Goal: Task Accomplishment & Management: Complete application form

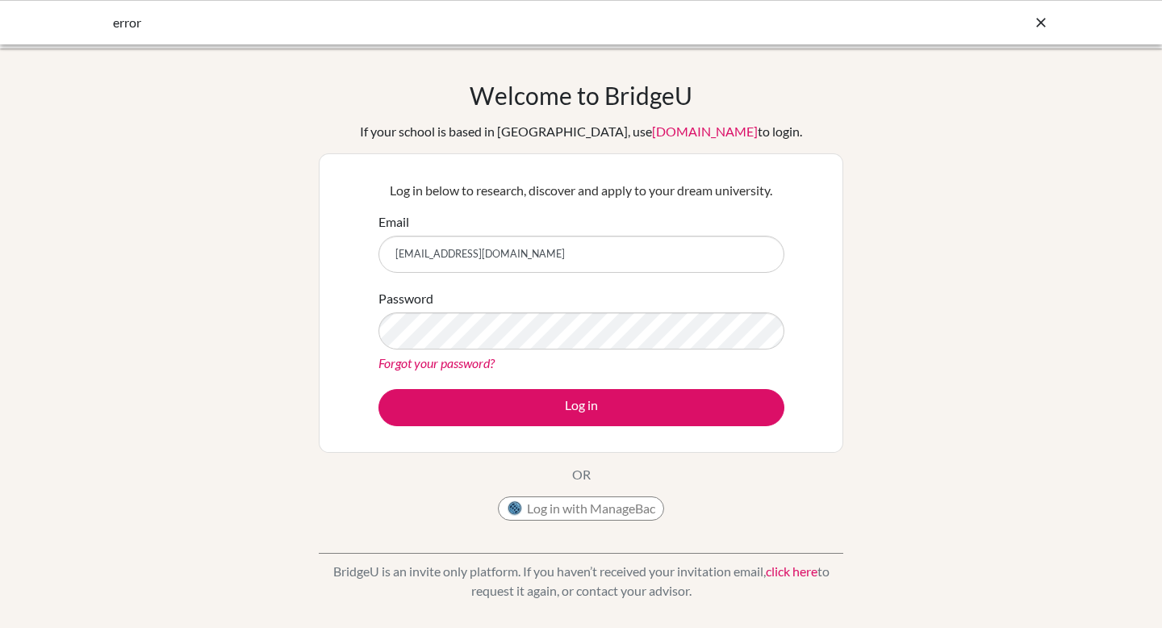
click at [691, 366] on div "Forgot your password?" at bounding box center [581, 362] width 406 height 19
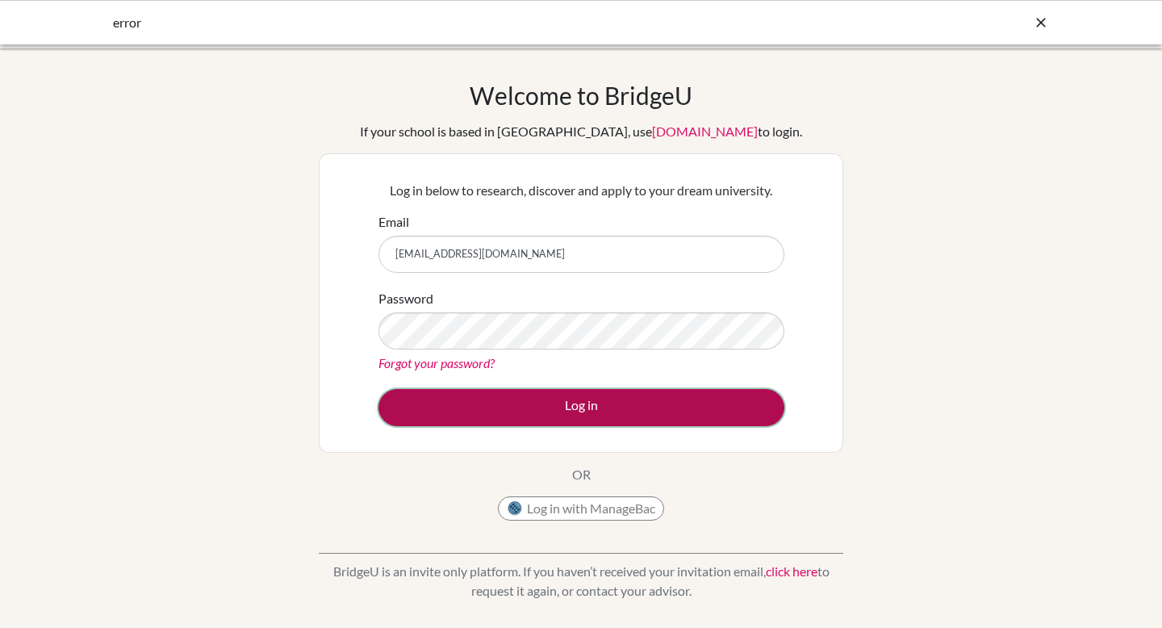
click at [561, 403] on button "Log in" at bounding box center [581, 407] width 406 height 37
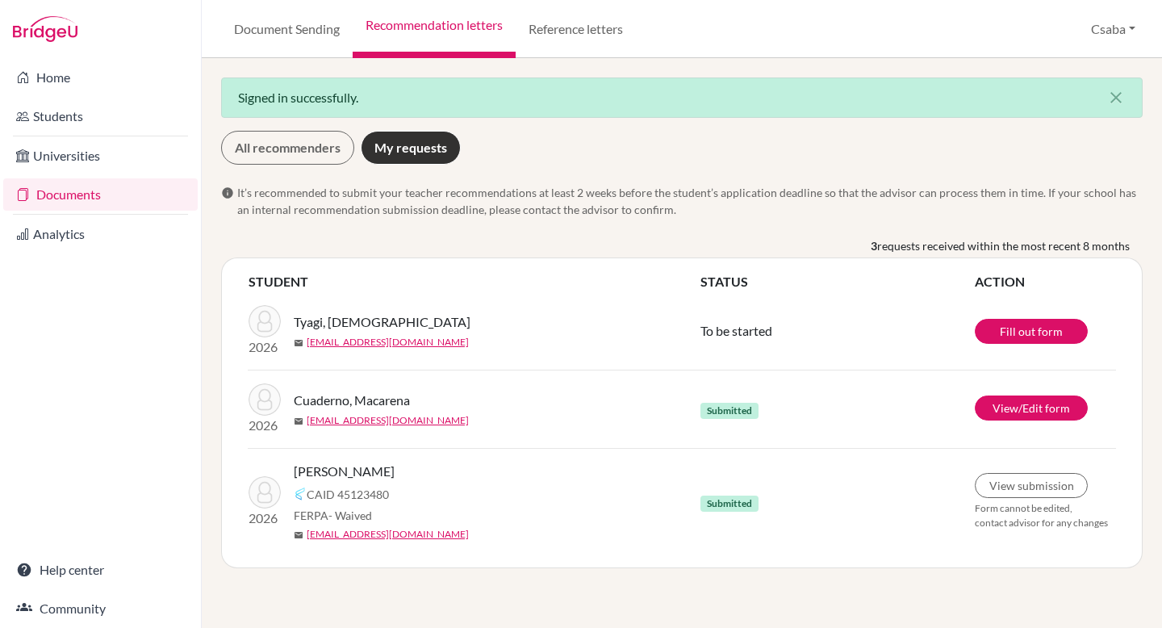
click at [407, 142] on link "My requests" at bounding box center [411, 148] width 100 height 34
click at [1016, 326] on link "Fill out form" at bounding box center [1031, 331] width 113 height 25
